Goal: Task Accomplishment & Management: Manage account settings

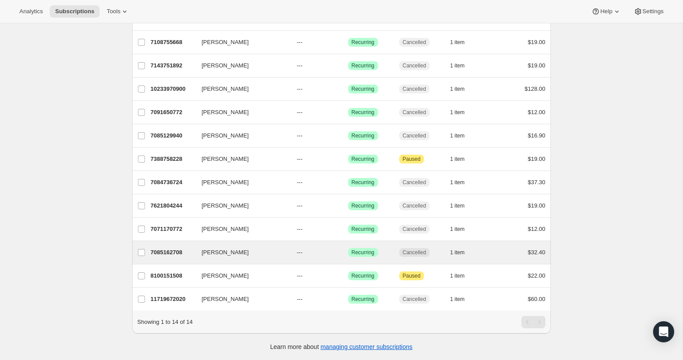
scroll to position [112, 0]
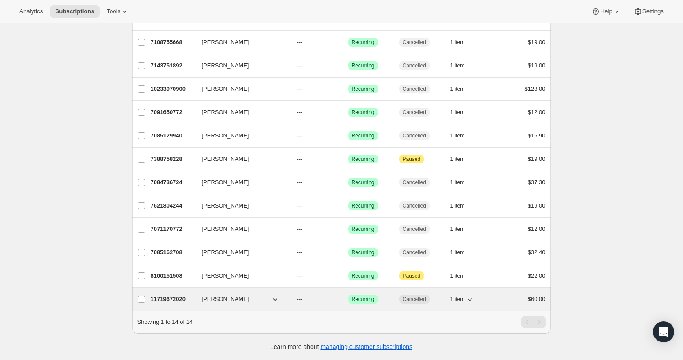
click at [488, 301] on div "1 item" at bounding box center [472, 299] width 44 height 12
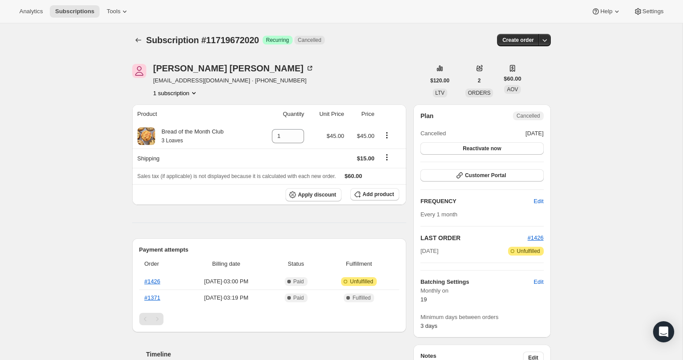
click at [130, 46] on div "Subscription #11719672020. This page is ready Subscription #11719672020 Success…" at bounding box center [341, 324] width 439 height 602
click at [135, 43] on icon "Subscriptions" at bounding box center [138, 40] width 9 height 9
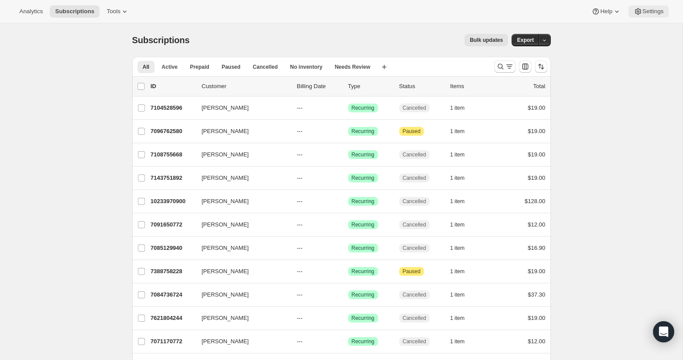
click at [648, 13] on span "Settings" at bounding box center [652, 11] width 21 height 7
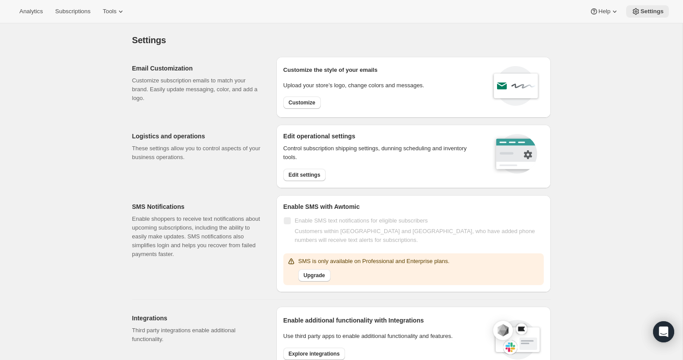
click at [649, 15] on span "Settings" at bounding box center [651, 11] width 23 height 7
click at [639, 13] on icon at bounding box center [635, 11] width 9 height 9
click at [107, 13] on span "Tools" at bounding box center [110, 11] width 14 height 7
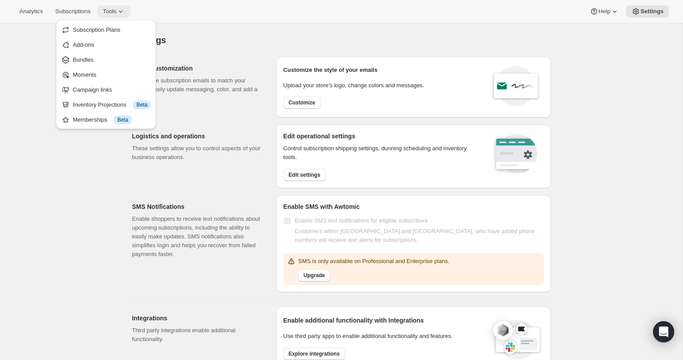
click at [107, 13] on span "Tools" at bounding box center [110, 11] width 14 height 7
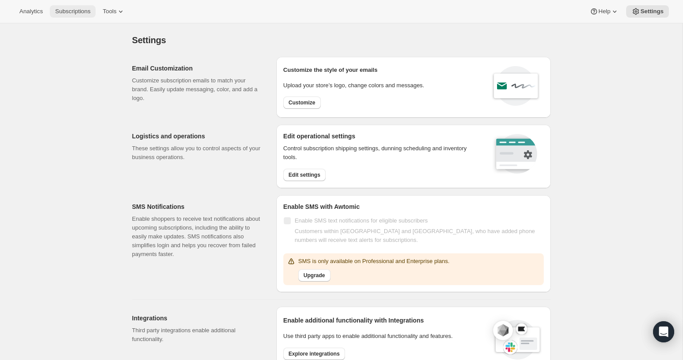
click at [74, 10] on span "Subscriptions" at bounding box center [72, 11] width 35 height 7
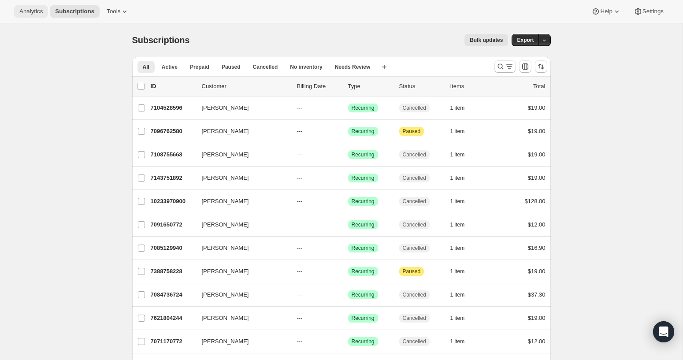
click at [35, 16] on button "Analytics" at bounding box center [31, 11] width 34 height 12
